Goal: Information Seeking & Learning: Learn about a topic

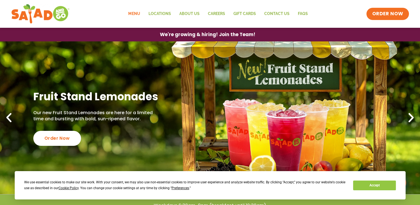
click at [136, 15] on link "Menu" at bounding box center [134, 13] width 20 height 13
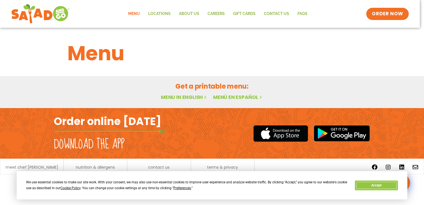
click at [367, 185] on button "Accept" at bounding box center [376, 185] width 43 height 10
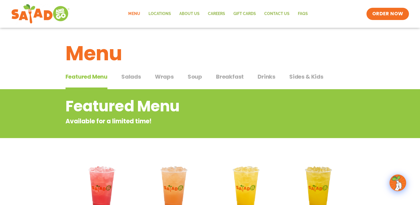
click at [137, 77] on span "Salads" at bounding box center [131, 76] width 20 height 8
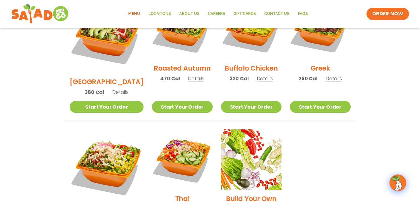
scroll to position [354, 0]
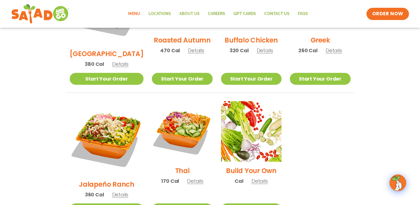
click at [188, 177] on span "Details" at bounding box center [195, 180] width 16 height 7
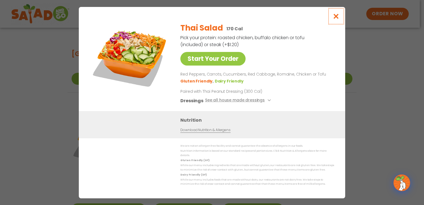
click at [336, 17] on icon "Close modal" at bounding box center [336, 16] width 7 height 6
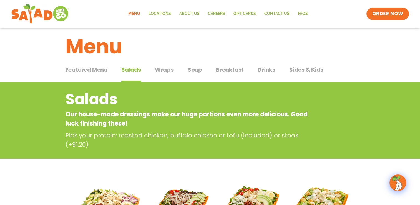
scroll to position [0, 0]
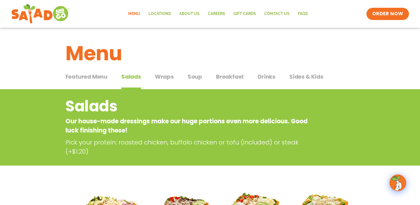
click at [164, 77] on span "Wraps" at bounding box center [164, 76] width 19 height 8
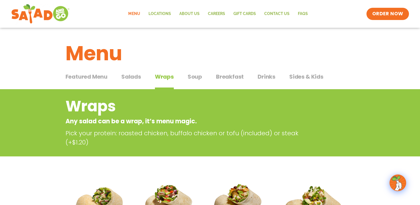
click at [195, 74] on span "Soup" at bounding box center [195, 76] width 14 height 8
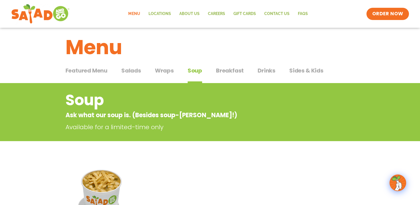
scroll to position [5, 0]
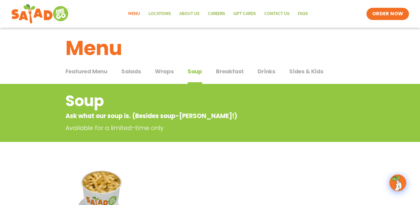
click at [224, 73] on span "Breakfast" at bounding box center [230, 71] width 28 height 8
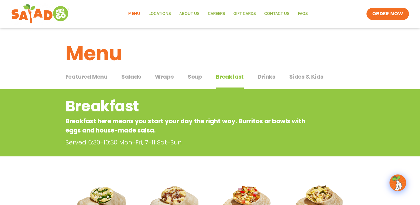
click at [268, 83] on button "Drinks Drinks" at bounding box center [266, 80] width 18 height 17
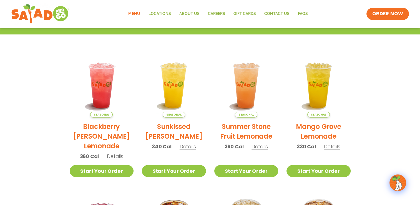
scroll to position [112, 0]
